Goal: Find specific page/section: Find specific page/section

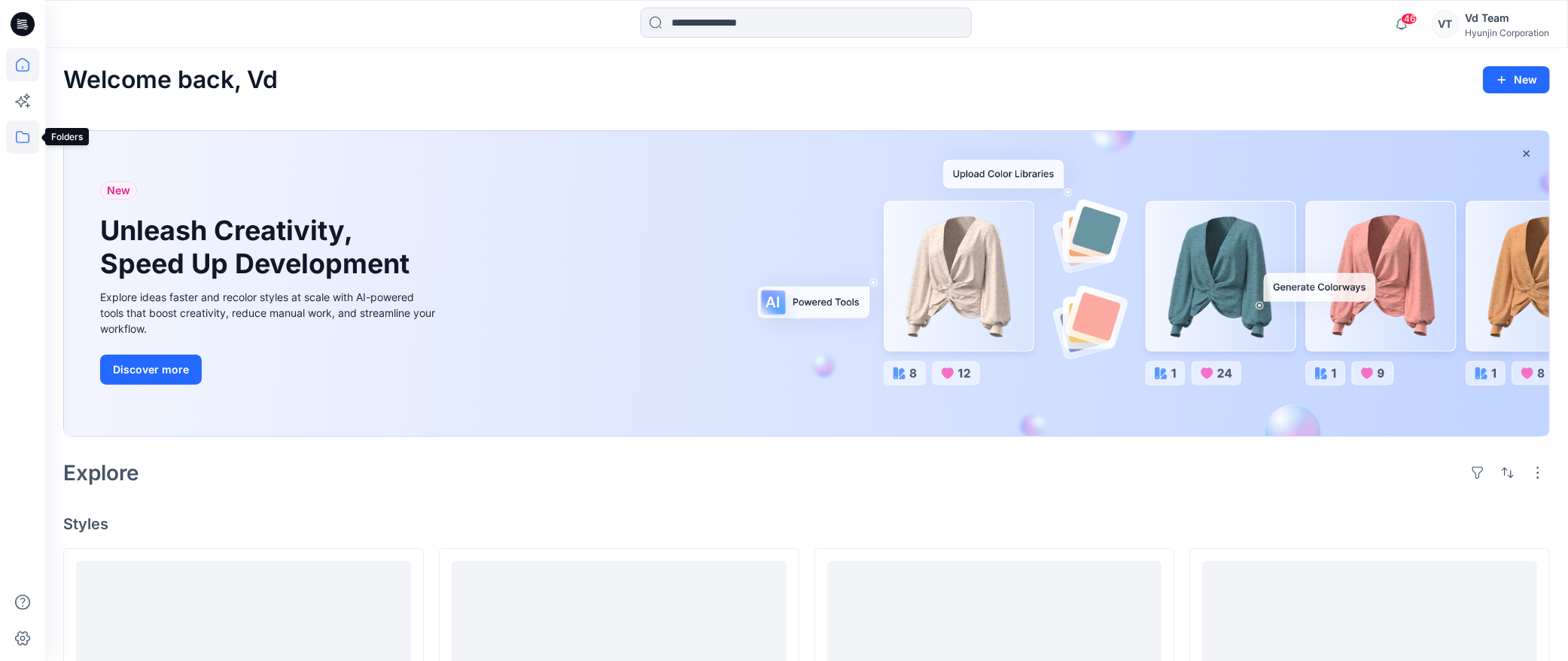
click at [26, 144] on icon at bounding box center [22, 137] width 33 height 33
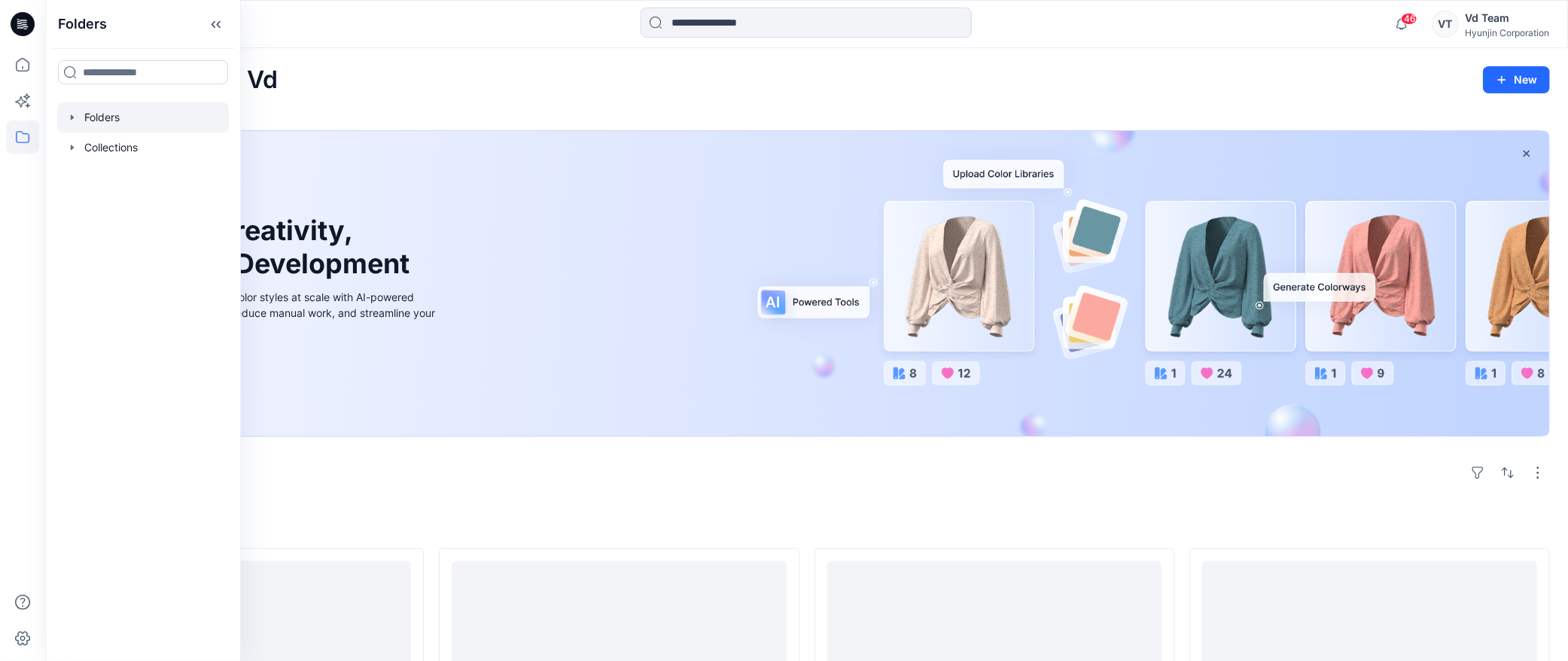
click at [114, 123] on div at bounding box center [144, 117] width 172 height 30
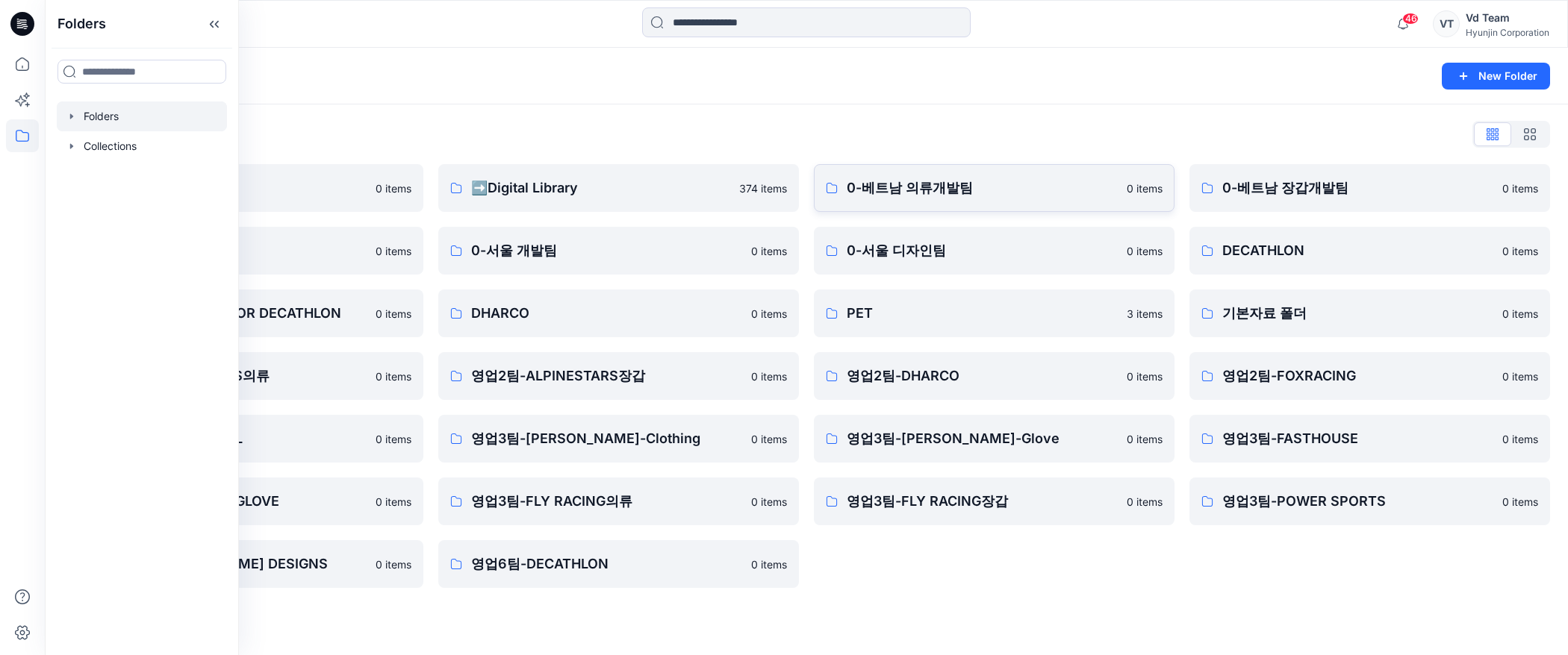
click at [897, 184] on p "0-베트남 의류개발팀" at bounding box center [982, 188] width 271 height 21
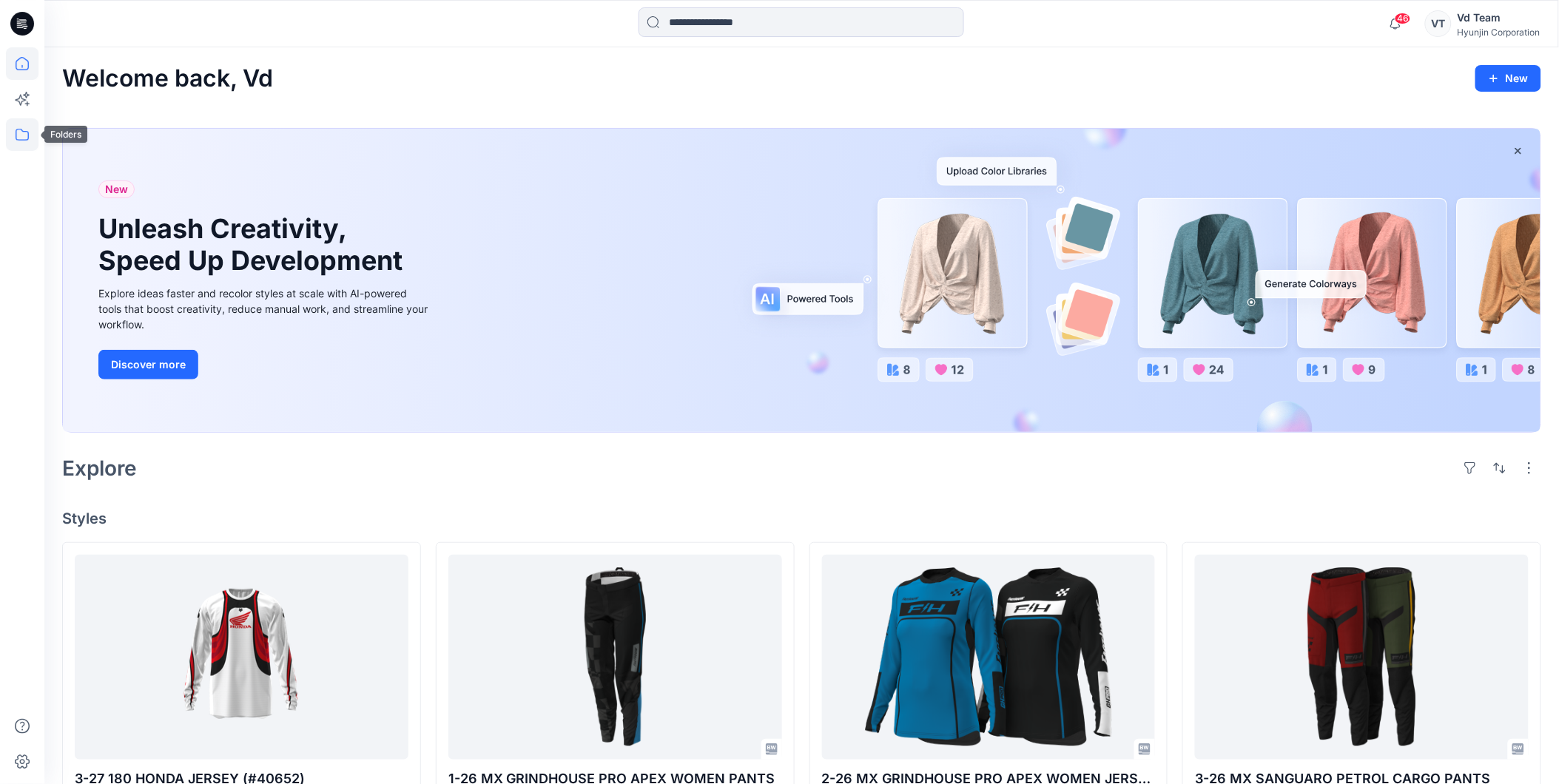
click at [17, 130] on icon at bounding box center [22, 135] width 33 height 33
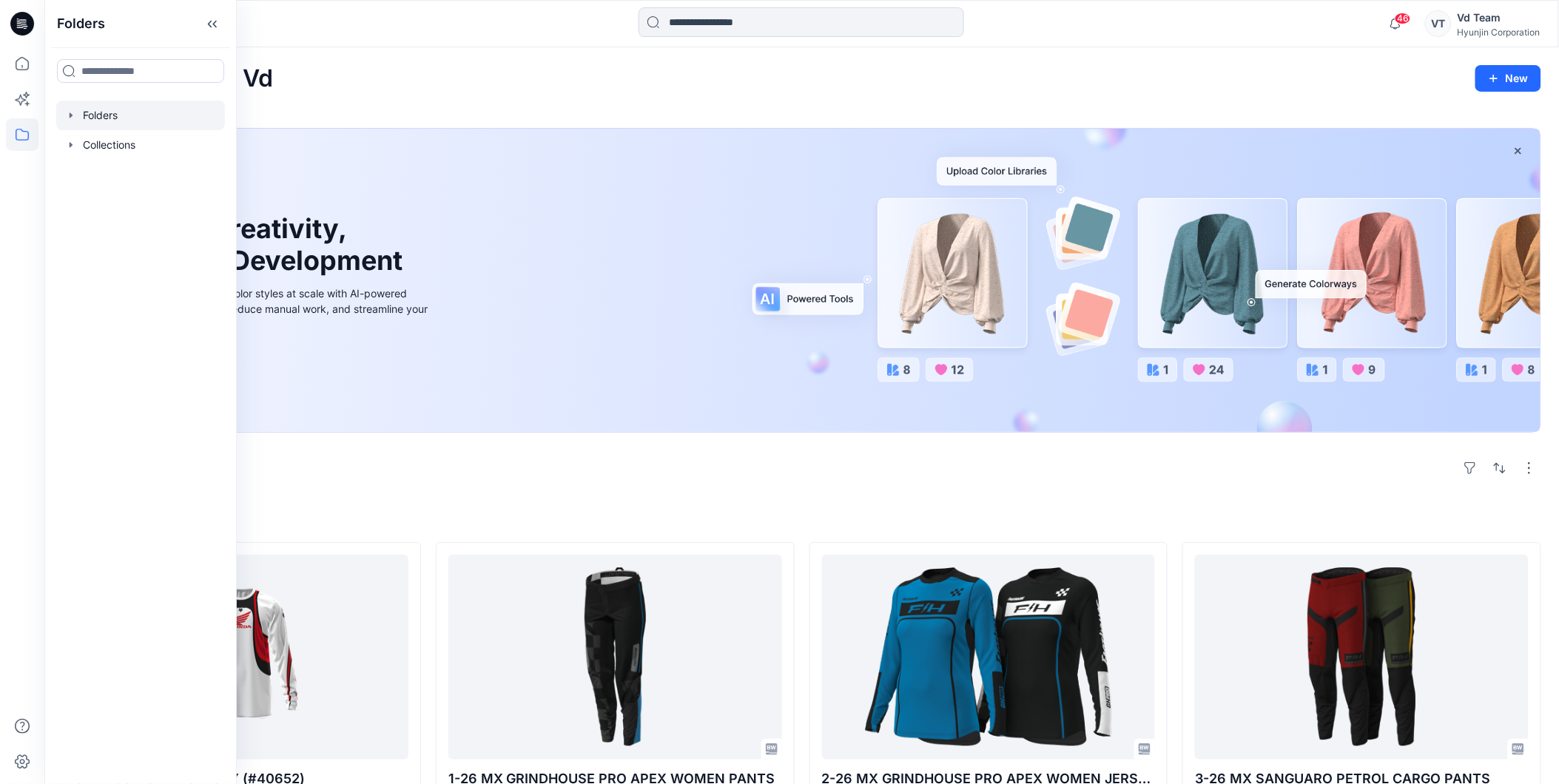
click at [86, 115] on div at bounding box center [141, 115] width 169 height 29
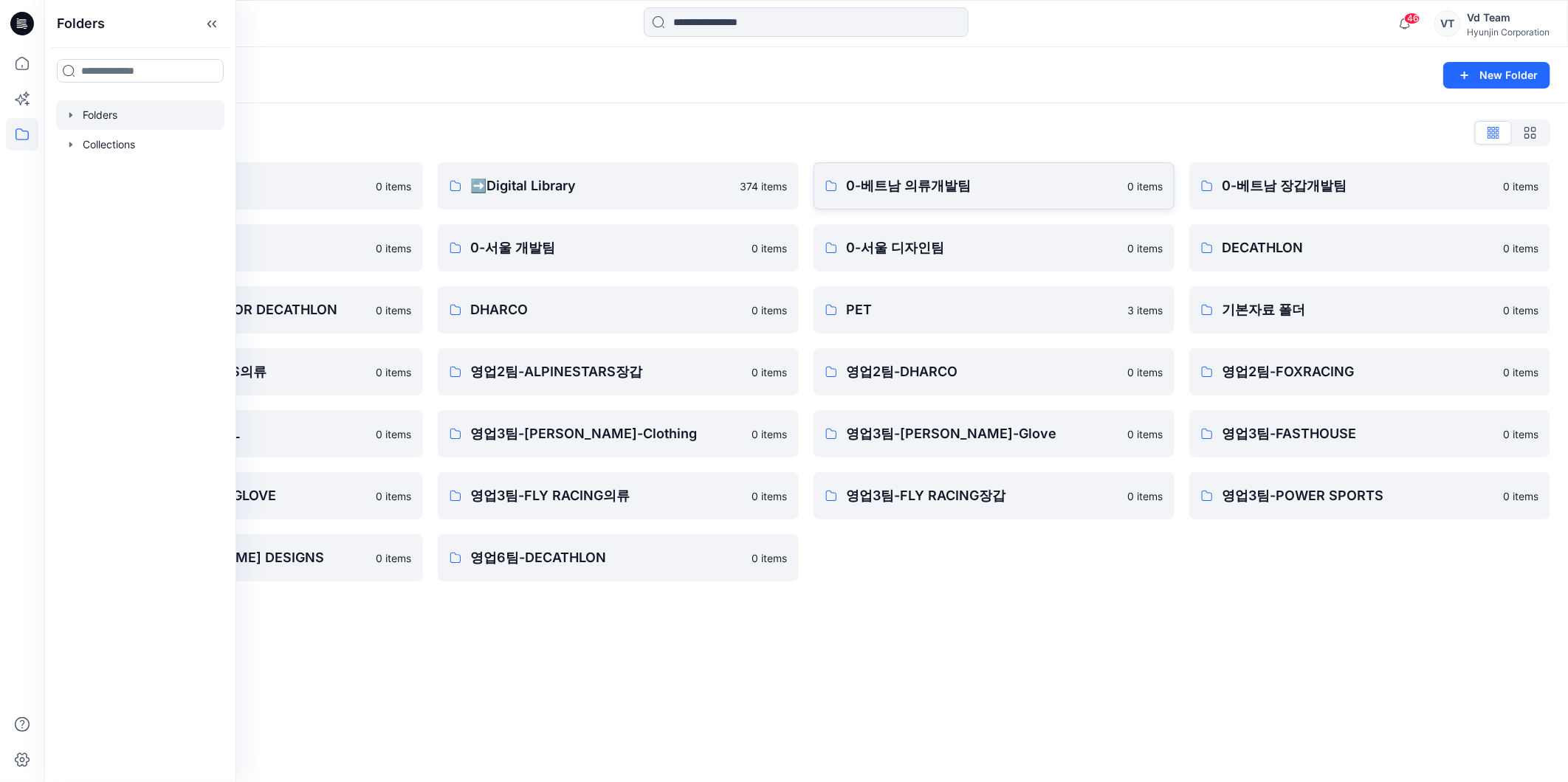
click at [949, 186] on p "0-베트남 의류개발팀" at bounding box center [982, 186] width 273 height 21
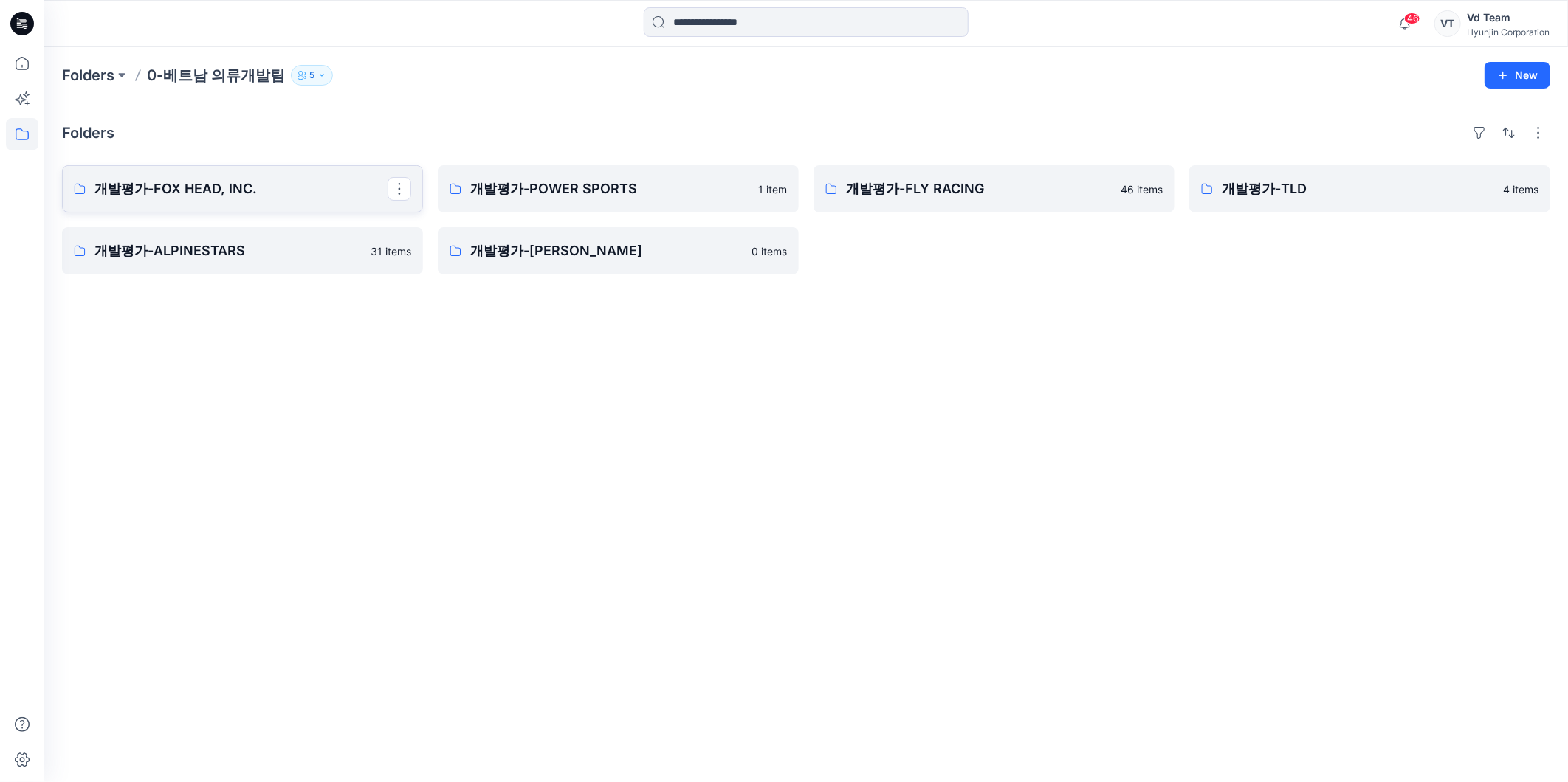
click at [239, 188] on p "개발평가-FOX HEAD, INC." at bounding box center [241, 189] width 293 height 21
click at [526, 180] on p "개발평가-POWER SPORTS" at bounding box center [616, 189] width 293 height 21
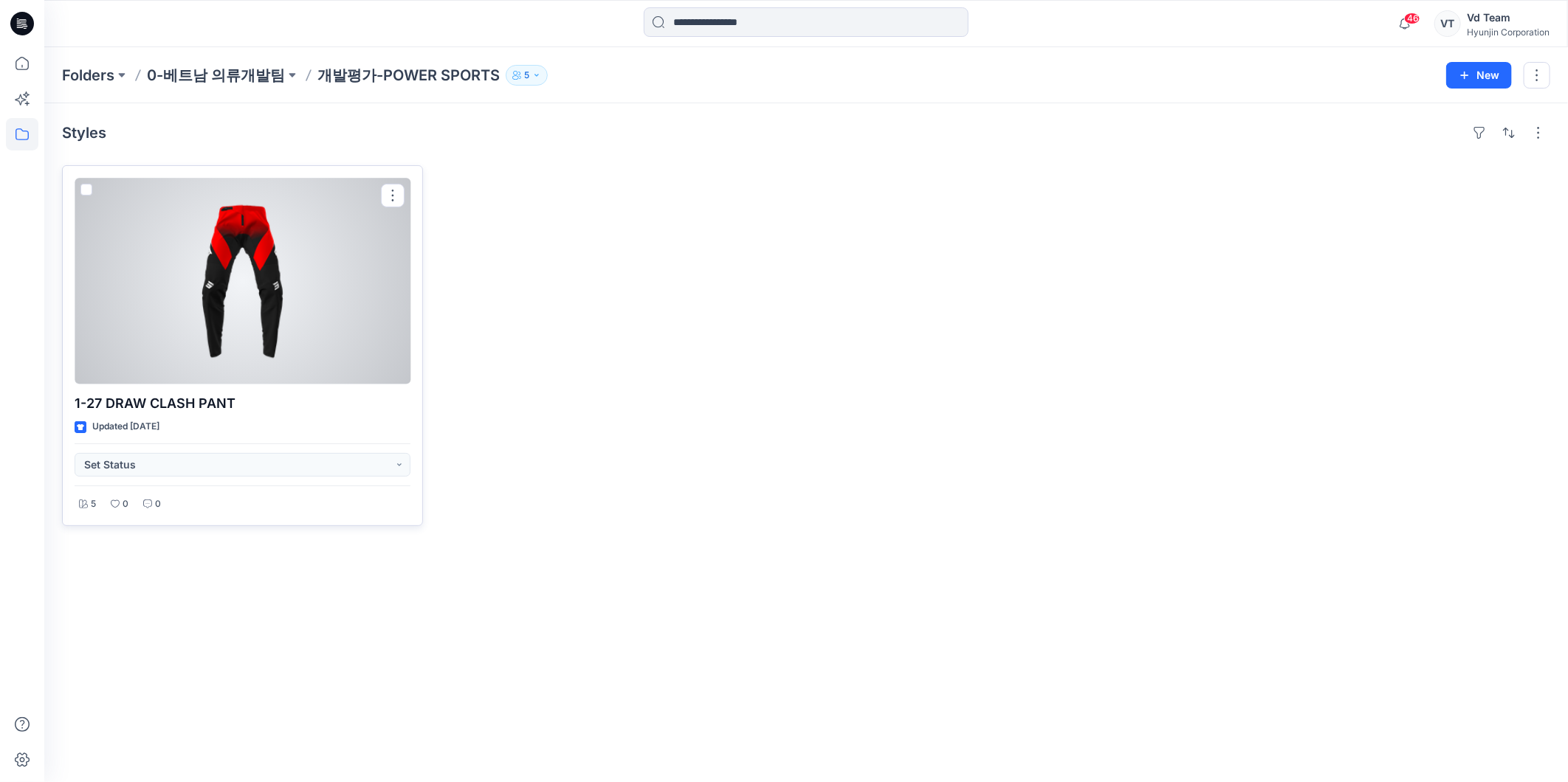
click at [293, 233] on div at bounding box center [243, 281] width 336 height 207
click at [149, 465] on button "Set Status" at bounding box center [243, 465] width 336 height 24
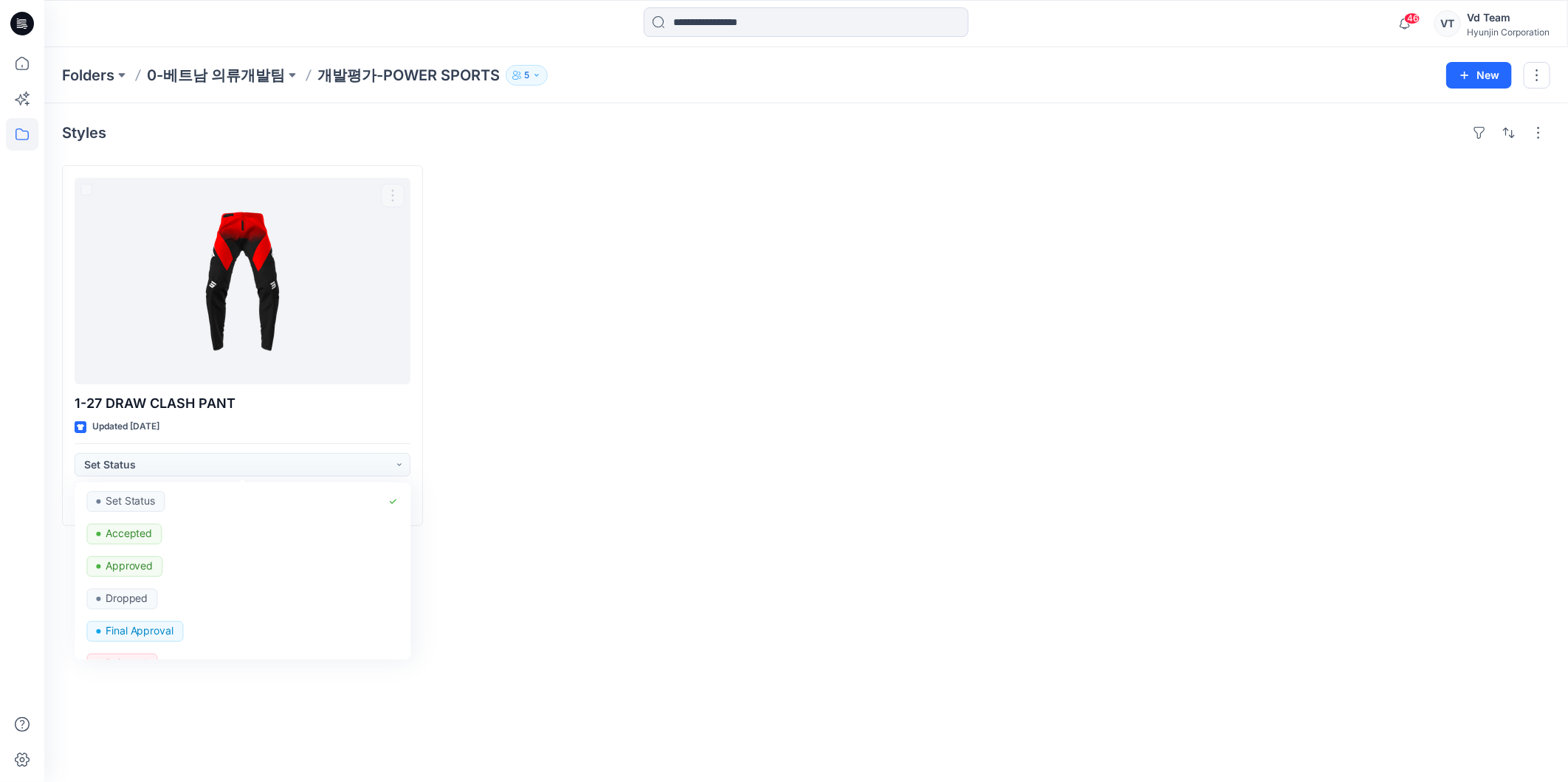
click at [677, 446] on div at bounding box center [619, 346] width 361 height 361
click at [511, 223] on div at bounding box center [619, 346] width 361 height 361
click at [615, 385] on div at bounding box center [619, 346] width 361 height 361
click at [632, 627] on div "Styles 1-27 DRAW CLASH PANT Updated 2 months ago Set Status 5 0 0" at bounding box center [806, 443] width 1523 height 679
drag, startPoint x: 645, startPoint y: 478, endPoint x: 578, endPoint y: 482, distance: 67.1
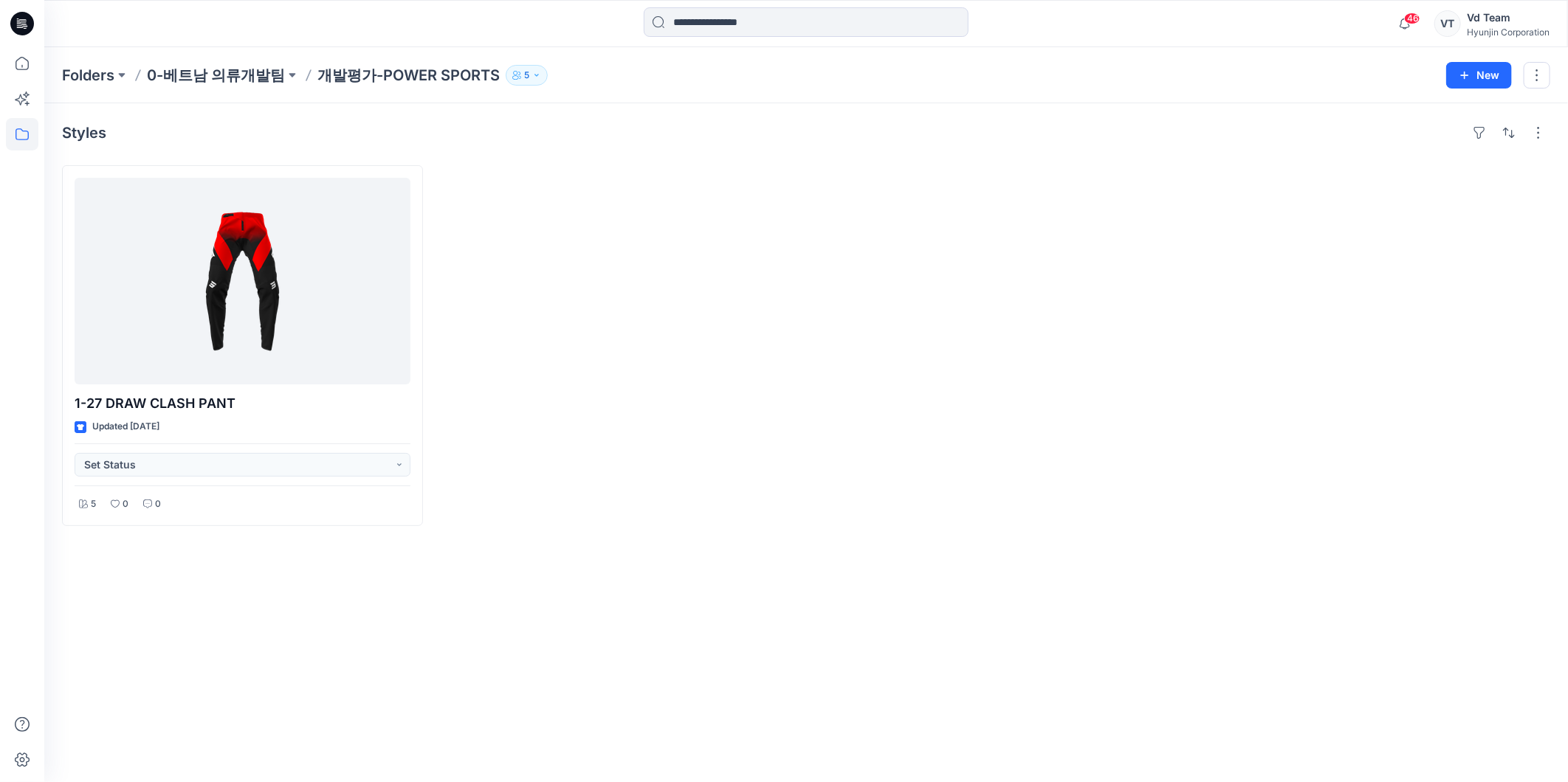
click at [617, 482] on div at bounding box center [619, 346] width 361 height 361
click at [744, 322] on div at bounding box center [619, 346] width 361 height 361
click at [818, 266] on div at bounding box center [994, 346] width 361 height 361
